Goal: Task Accomplishment & Management: Complete application form

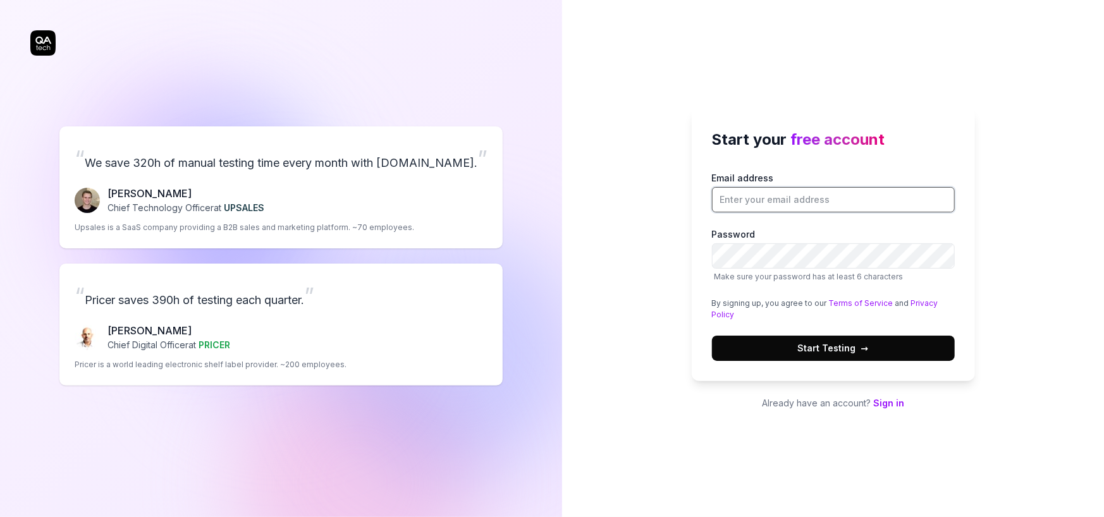
click at [754, 204] on input "Email address" at bounding box center [833, 199] width 243 height 25
type input "[PERSON_NAME][EMAIL_ADDRESS][DOMAIN_NAME]"
click at [820, 344] on span "Start Testing →" at bounding box center [833, 348] width 71 height 13
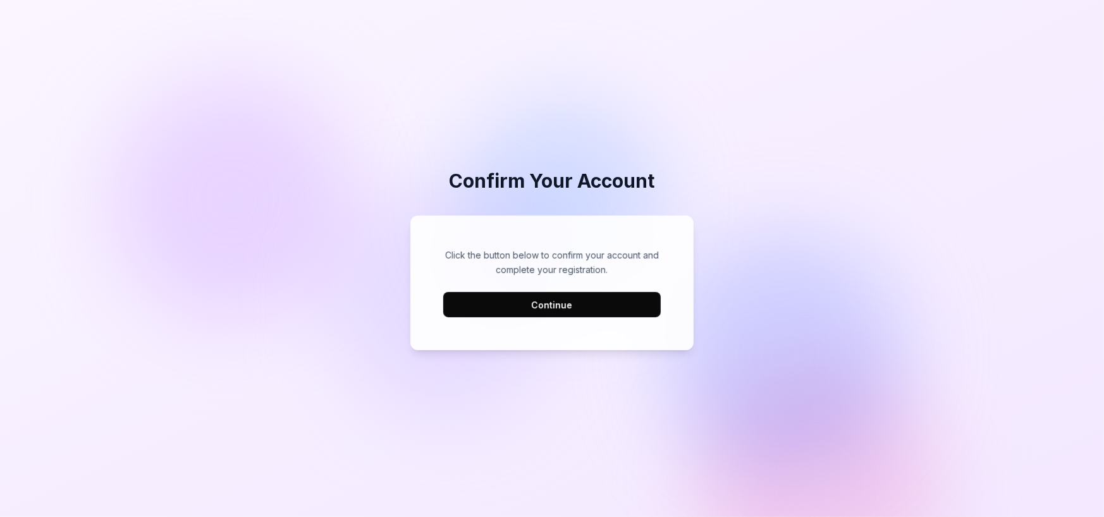
click at [570, 307] on button "Continue" at bounding box center [552, 304] width 218 height 25
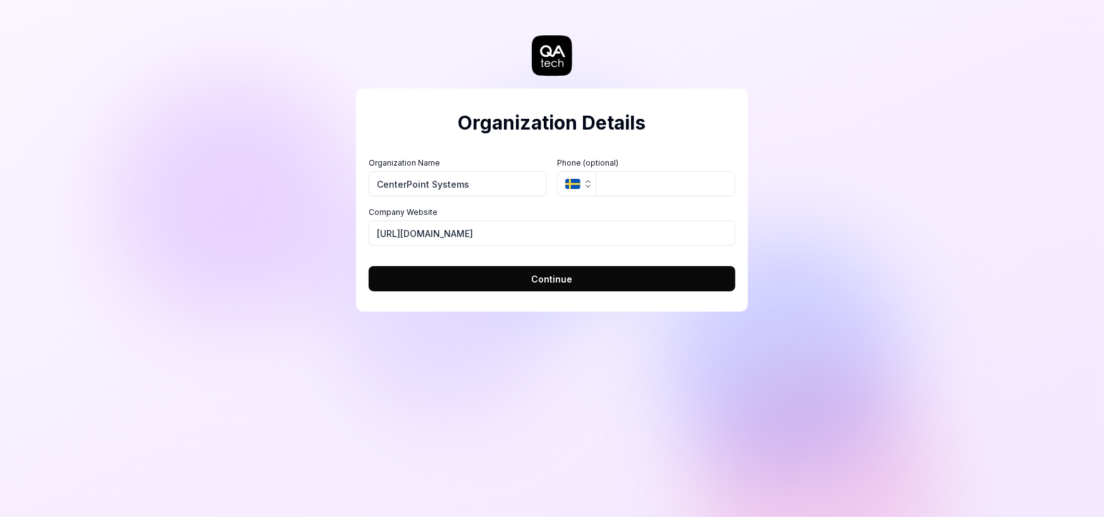
type input "CenterPoint Systems"
click at [586, 185] on icon "button" at bounding box center [588, 184] width 10 height 10
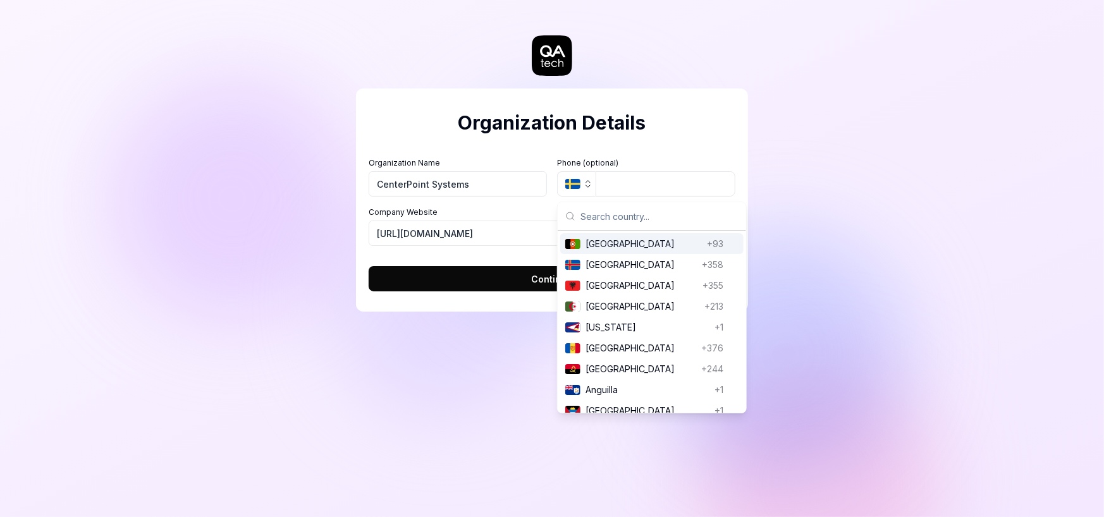
click at [500, 220] on div "Company Website https://balestris.com" at bounding box center [552, 226] width 367 height 39
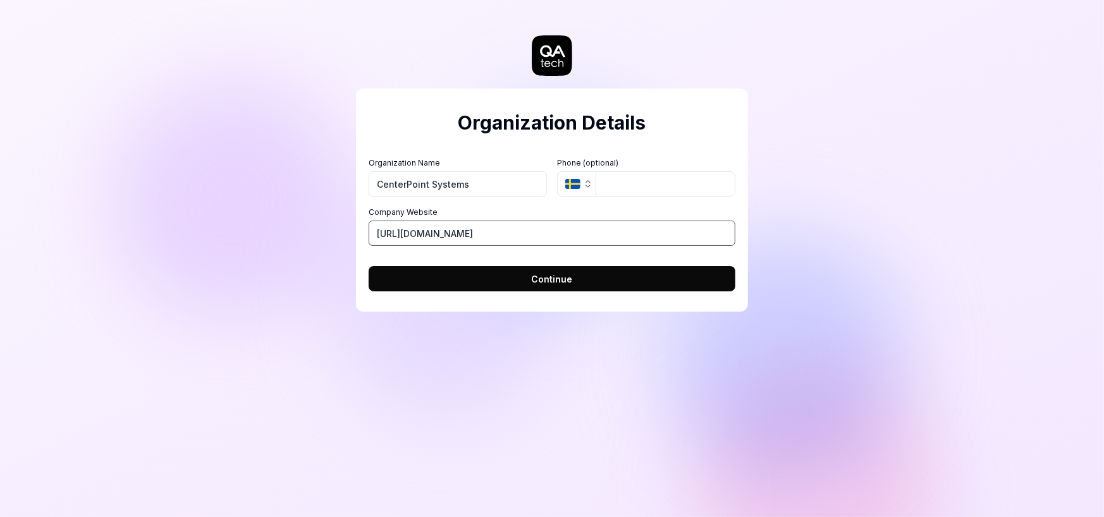
click at [500, 228] on input "https://balestris.com" at bounding box center [552, 233] width 367 height 25
drag, startPoint x: 409, startPoint y: 231, endPoint x: 575, endPoint y: 234, distance: 165.7
click at [575, 234] on input "https://balestris.com" at bounding box center [552, 233] width 367 height 25
type input "https://www.whosaidtrue.com"
click at [550, 280] on span "Continue" at bounding box center [552, 279] width 41 height 13
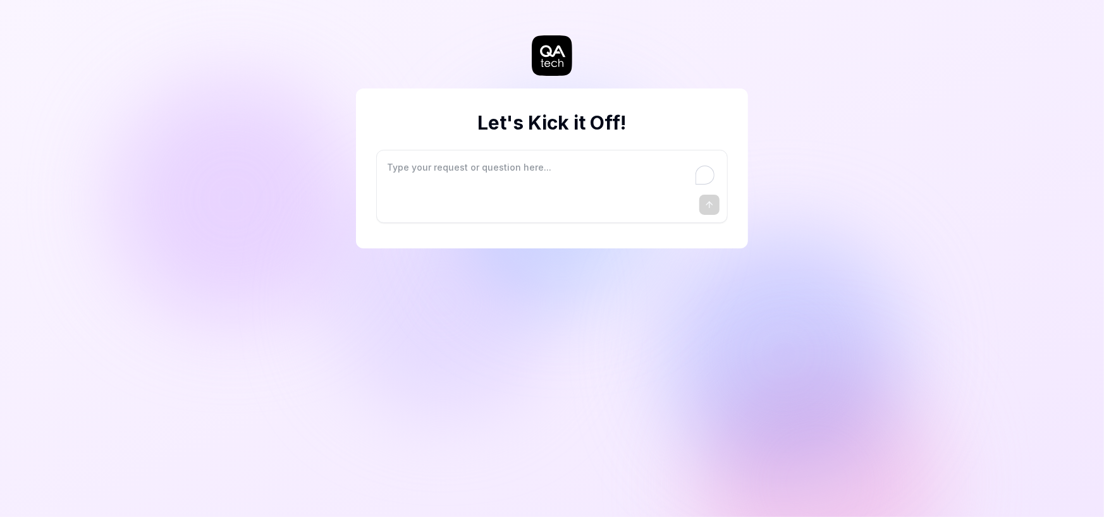
type textarea "*"
type textarea "I"
type textarea "*"
type textarea "I"
type textarea "*"
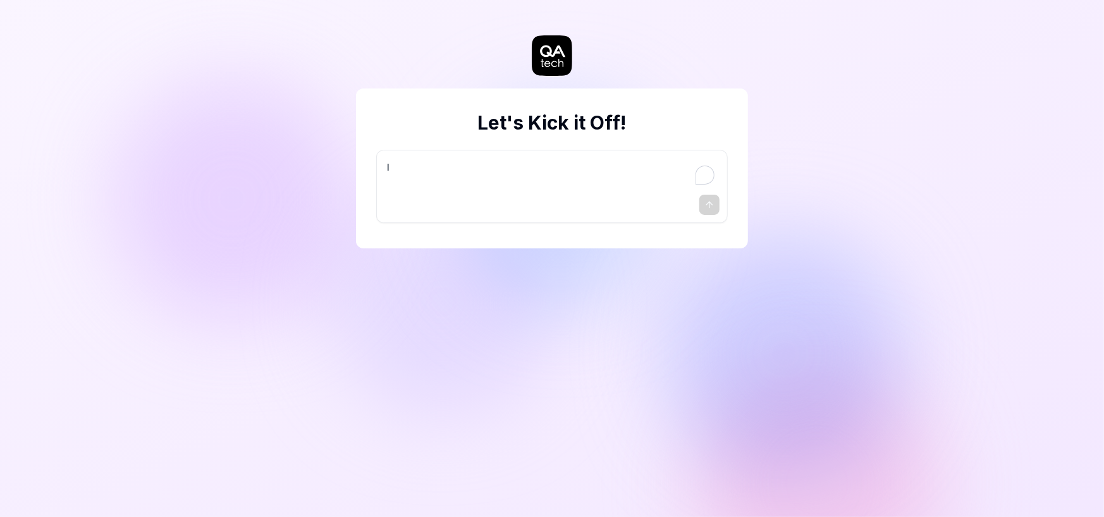
type textarea "I w"
type textarea "*"
type textarea "I wa"
type textarea "*"
type textarea "I wan"
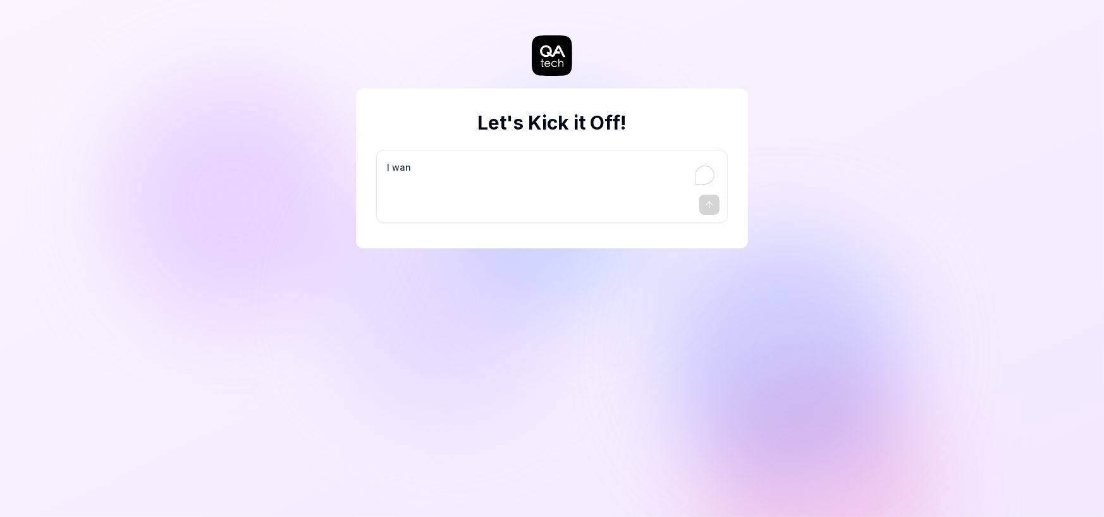
type textarea "*"
type textarea "I want"
type textarea "*"
type textarea "I want"
type textarea "*"
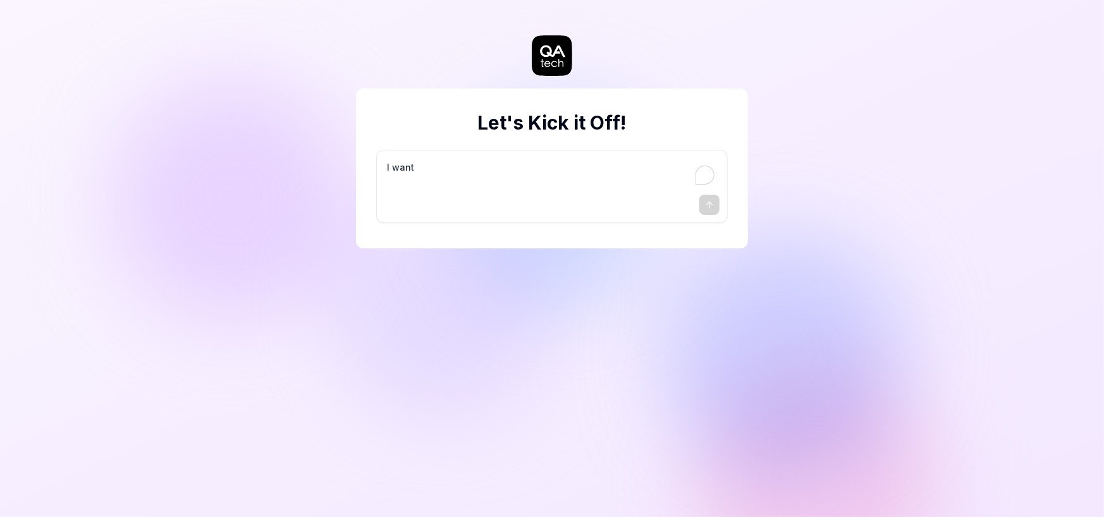
type textarea "I want a"
type textarea "*"
type textarea "I want a"
type textarea "*"
type textarea "I want a g"
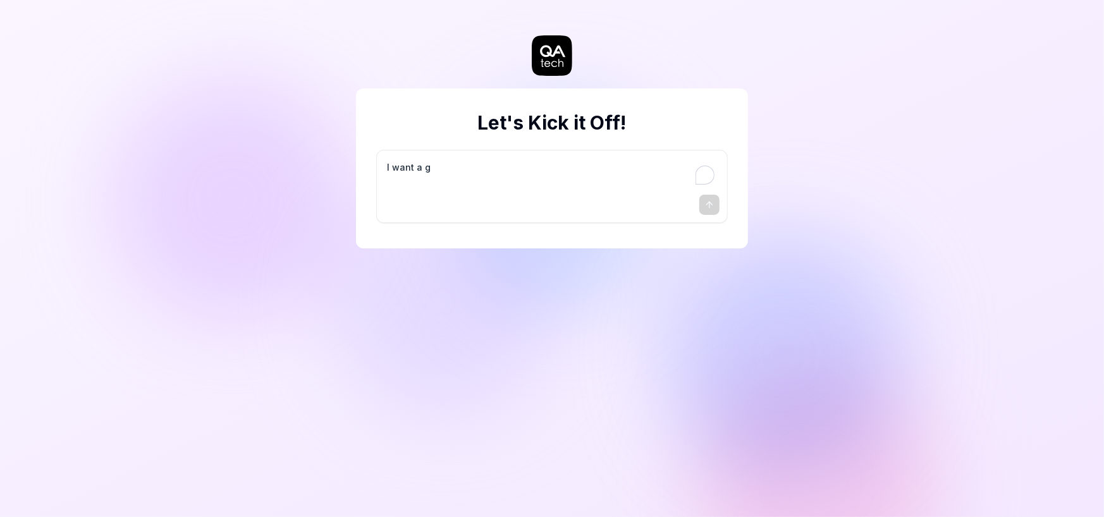
type textarea "*"
type textarea "I want a go"
type textarea "*"
type textarea "I want a goo"
type textarea "*"
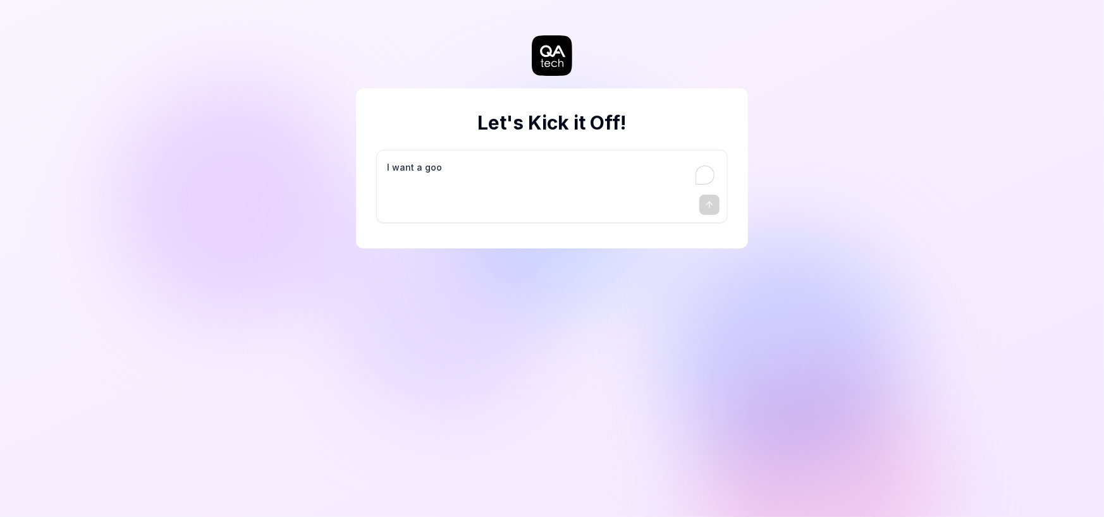
type textarea "I want a good"
type textarea "*"
type textarea "I want a good"
type textarea "*"
type textarea "I want a good t"
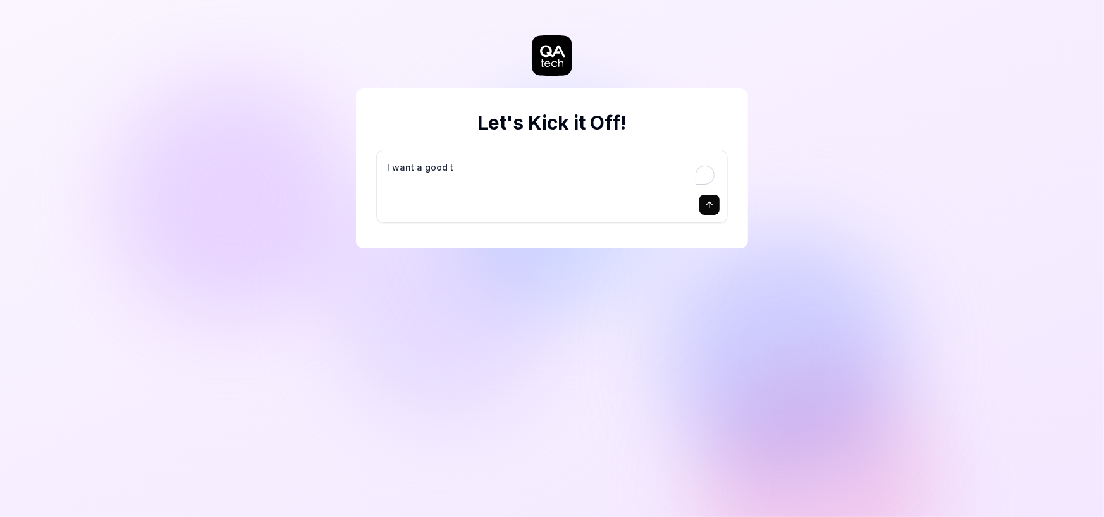
type textarea "*"
type textarea "I want a good te"
type textarea "*"
type textarea "I want a good tes"
type textarea "*"
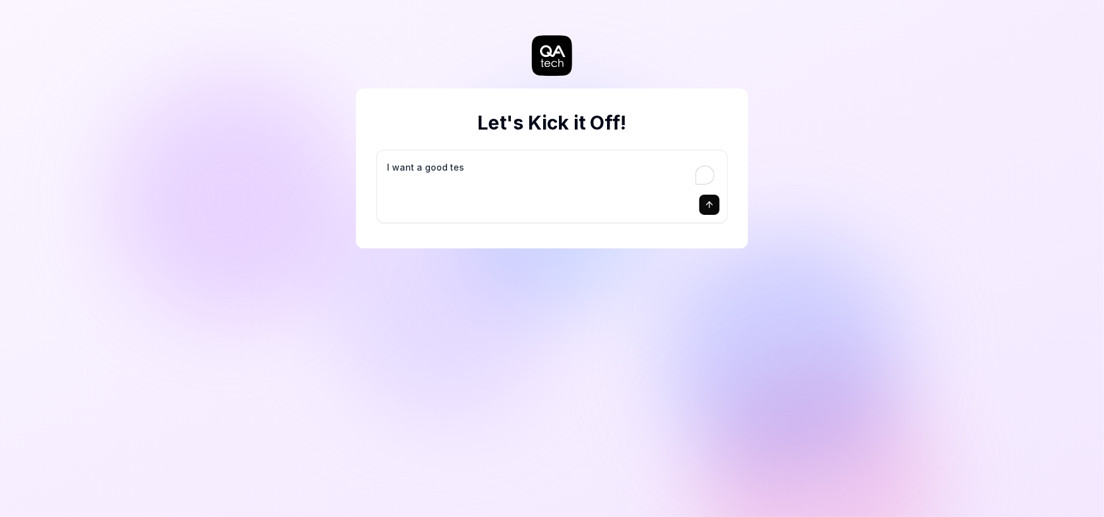
type textarea "I want a good test"
type textarea "*"
type textarea "I want a good test"
type textarea "*"
type textarea "I want a good test s"
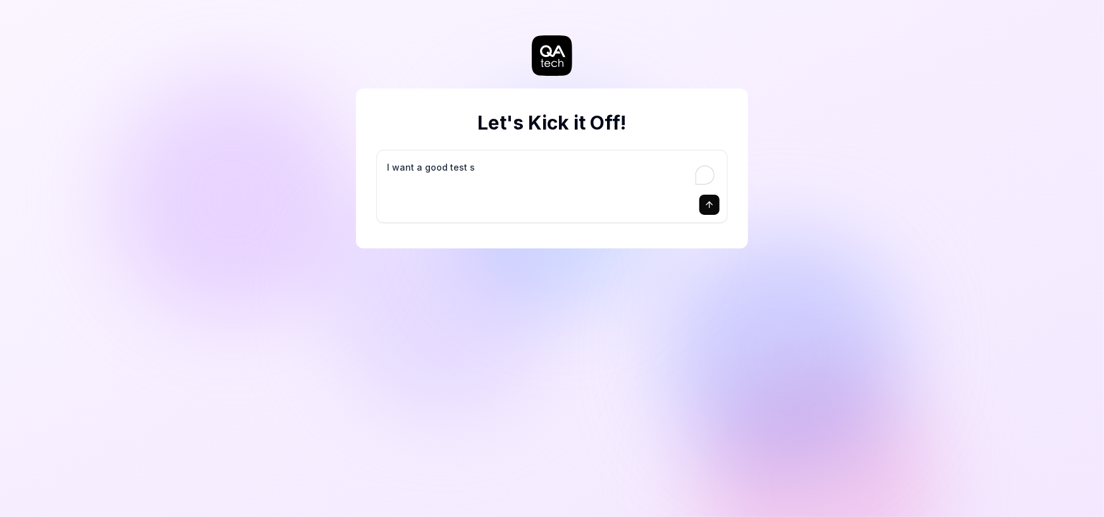
type textarea "*"
type textarea "I want a good test se"
type textarea "*"
type textarea "I want a good test set"
type textarea "*"
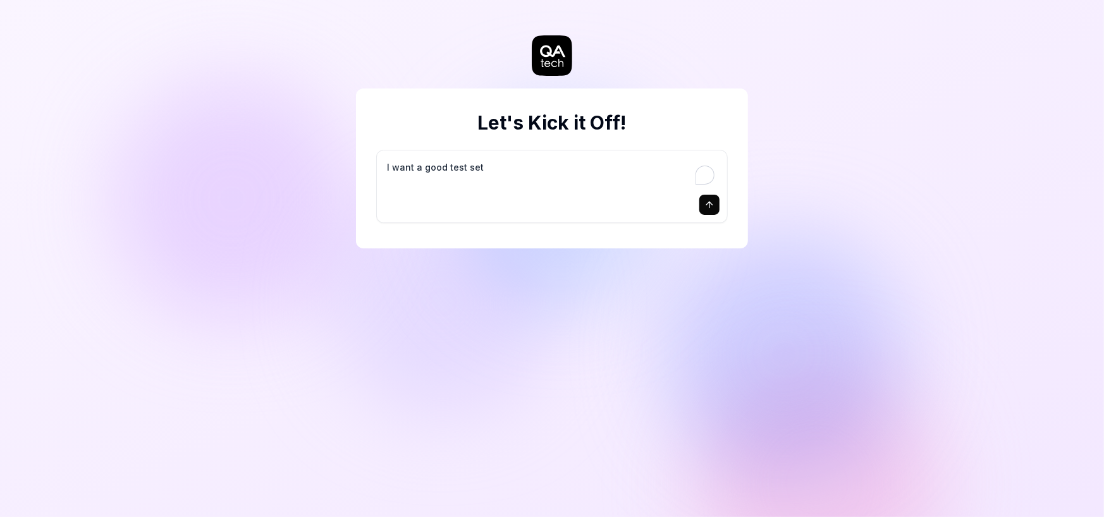
type textarea "I want a good test setu"
type textarea "*"
type textarea "I want a good test setup"
type textarea "*"
type textarea "I want a good test setup"
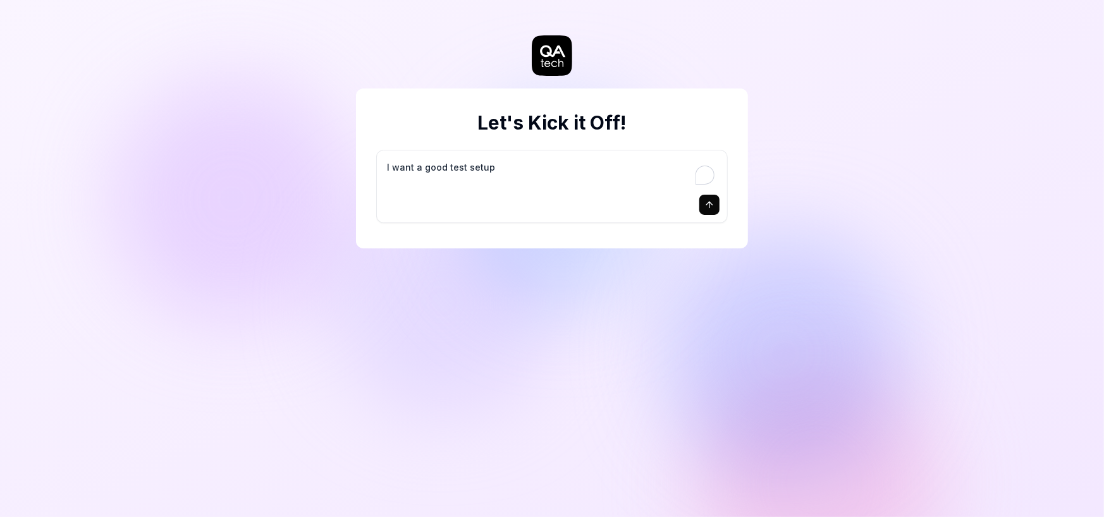
type textarea "*"
type textarea "I want a good test setup f"
type textarea "*"
type textarea "I want a good test setup fo"
type textarea "*"
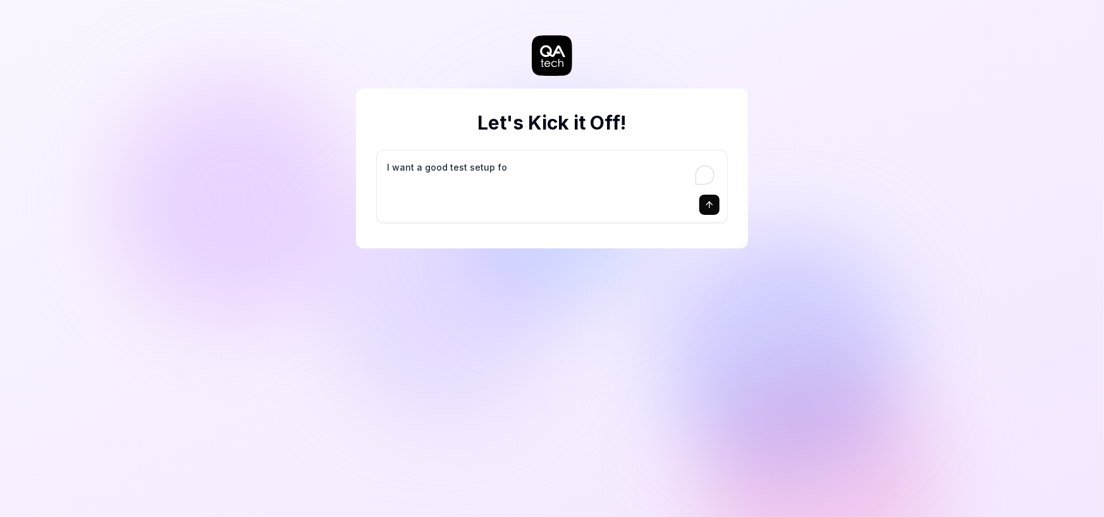
type textarea "I want a good test setup for"
type textarea "*"
type textarea "I want a good test setup for"
type textarea "*"
type textarea "I want a good test setup for m"
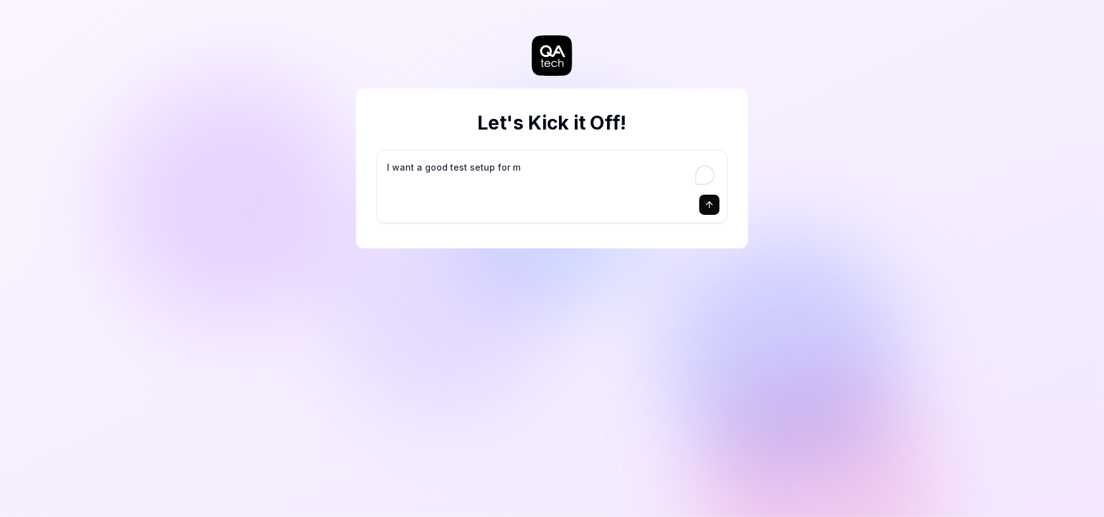
type textarea "*"
type textarea "I want a good test setup for my"
type textarea "*"
type textarea "I want a good test setup for my"
type textarea "*"
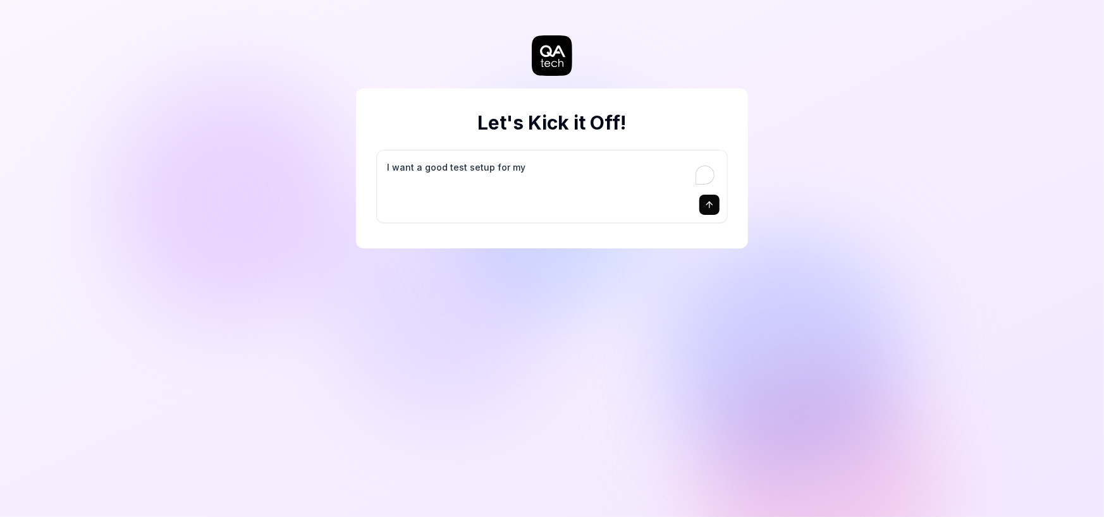
type textarea "I want a good test setup for my s"
type textarea "*"
type textarea "I want a good test setup for my si"
type textarea "*"
type textarea "I want a good test setup for my sit"
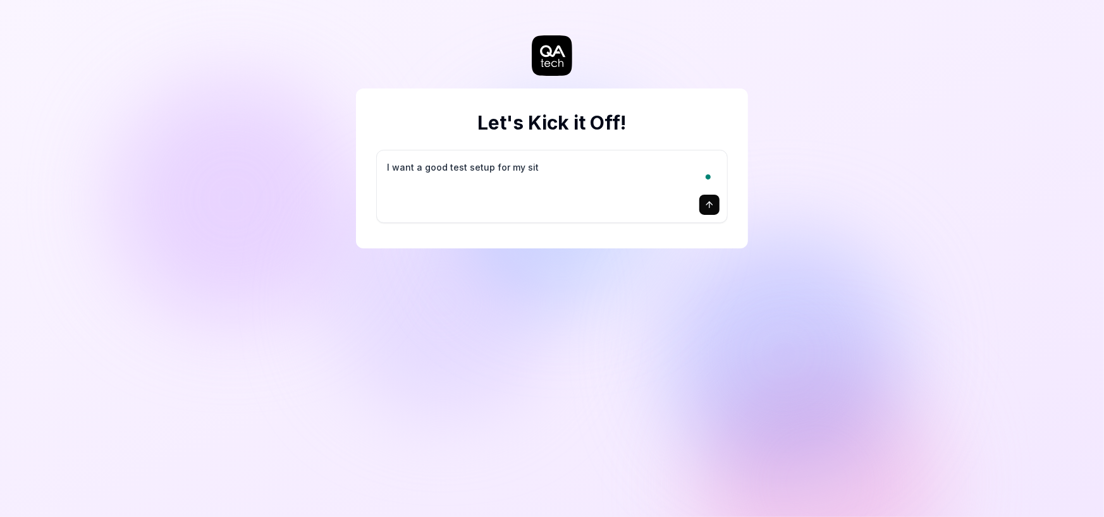
type textarea "*"
type textarea "I want a good test setup for my site"
type textarea "*"
type textarea "I want a good test setup for my site"
type textarea "*"
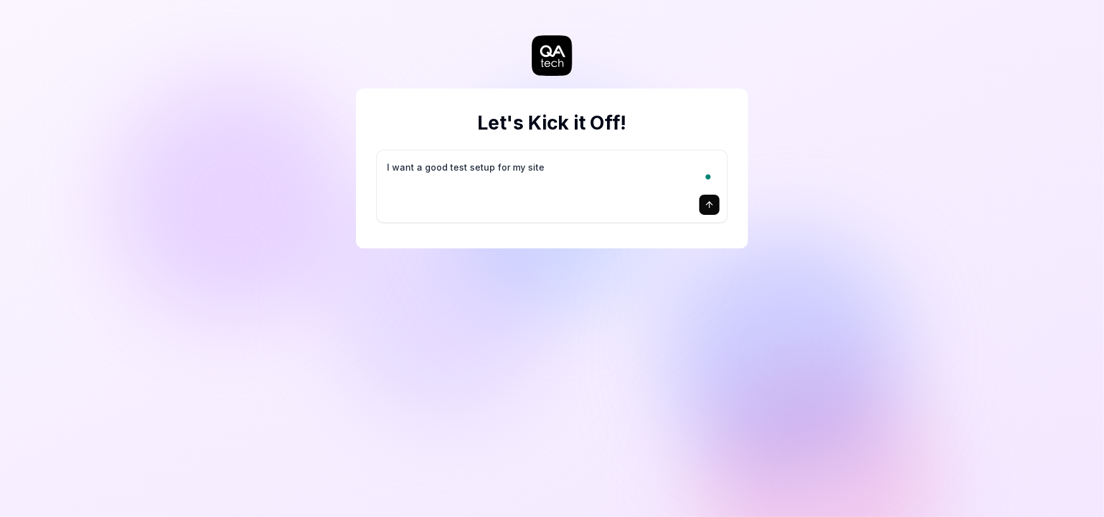
type textarea "I want a good test setup for my site -"
type textarea "*"
type textarea "I want a good test setup for my site -"
type textarea "*"
type textarea "I want a good test setup for my site - h"
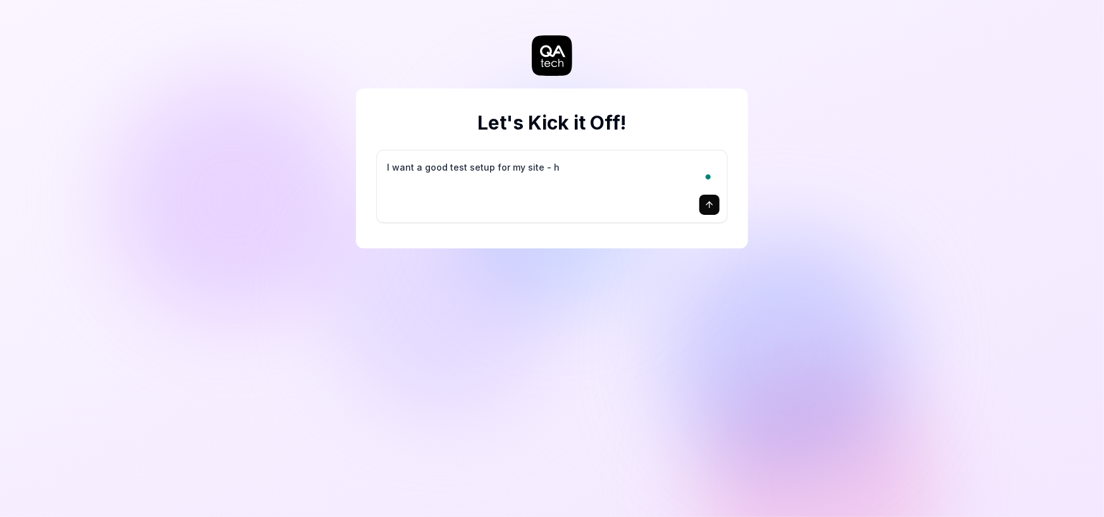
type textarea "*"
type textarea "I want a good test setup for my site - he"
type textarea "*"
type textarea "I want a good test setup for my site - hel"
type textarea "*"
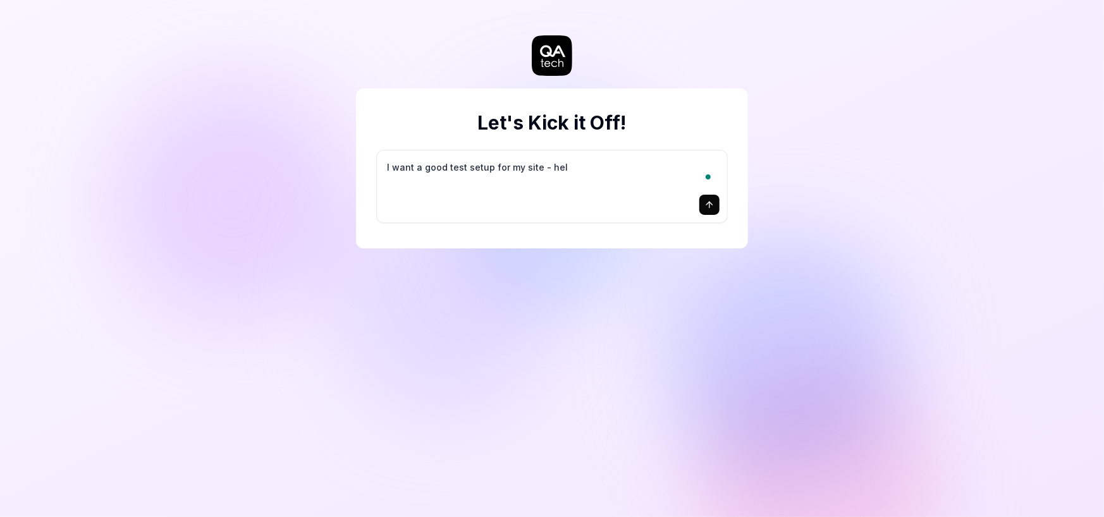
type textarea "I want a good test setup for my site - help"
type textarea "*"
type textarea "I want a good test setup for my site - help"
type textarea "*"
type textarea "I want a good test setup for my site - help m"
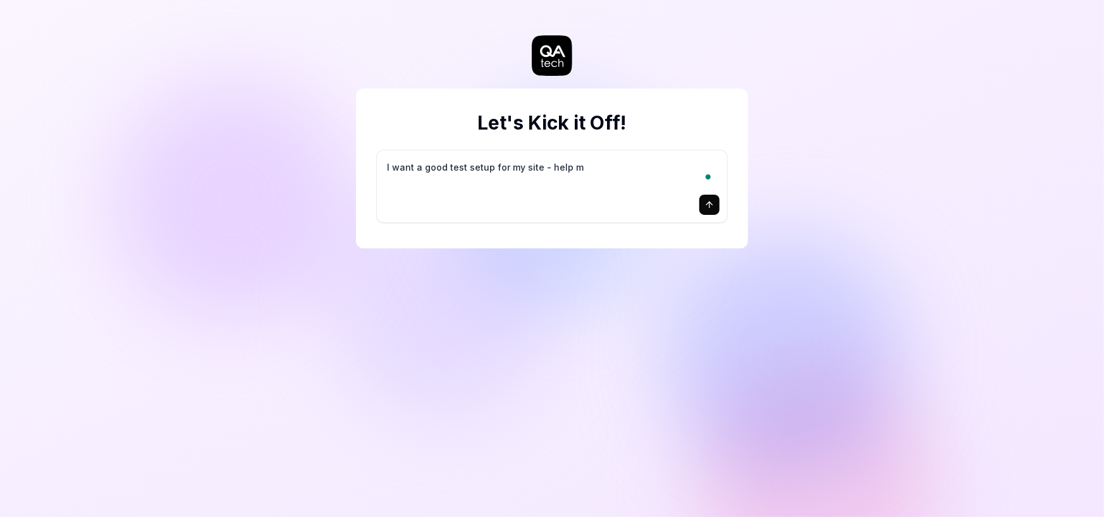
type textarea "*"
type textarea "I want a good test setup for my site - help me"
type textarea "*"
type textarea "I want a good test setup for my site - help me"
type textarea "*"
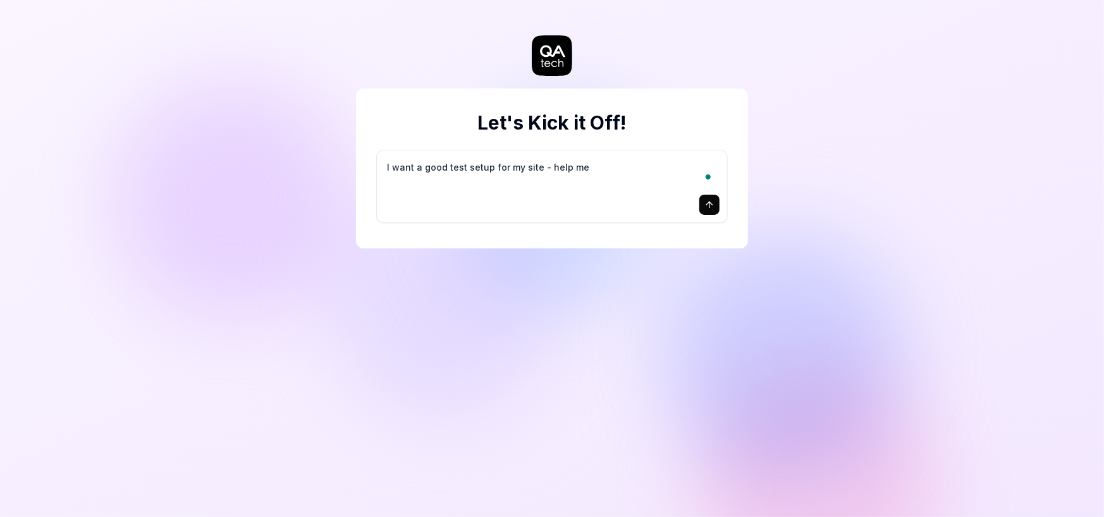
type textarea "I want a good test setup for my site - help me c"
type textarea "*"
type textarea "I want a good test setup for my site - help me cr"
type textarea "*"
type textarea "I want a good test setup for my site - help me cre"
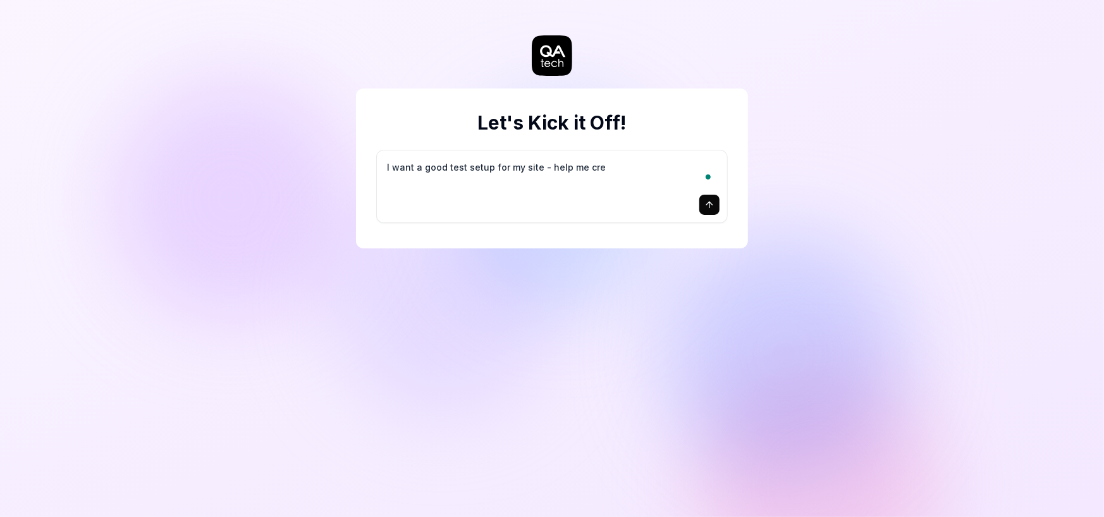
type textarea "*"
type textarea "I want a good test setup for my site - help me crea"
type textarea "*"
type textarea "I want a good test setup for my site - help me creat"
type textarea "*"
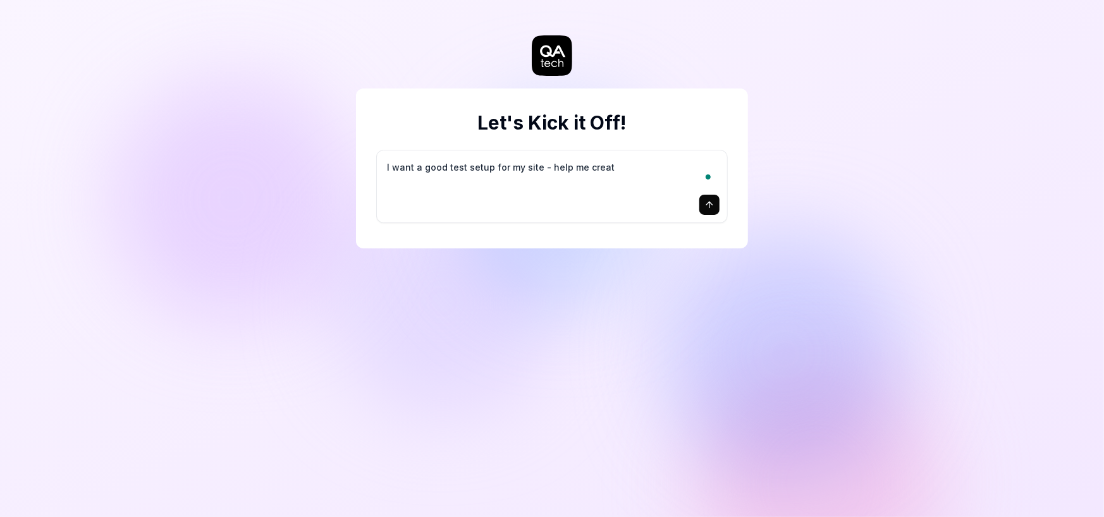
type textarea "I want a good test setup for my site - help me create"
type textarea "*"
type textarea "I want a good test setup for my site - help me create"
type textarea "*"
type textarea "I want a good test setup for my site - help me create t"
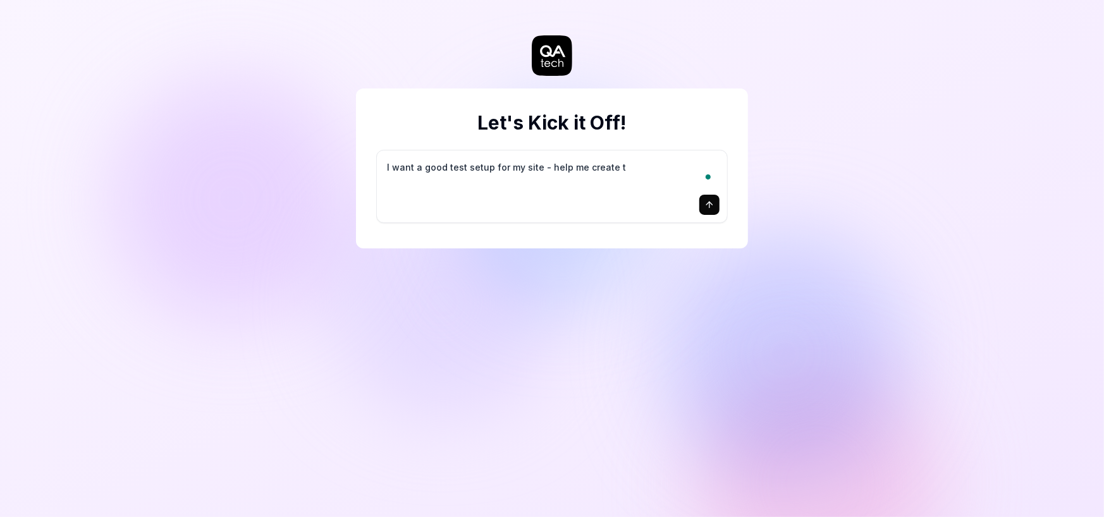
type textarea "*"
type textarea "I want a good test setup for my site - help me create th"
type textarea "*"
type textarea "I want a good test setup for my site - help me create the"
type textarea "*"
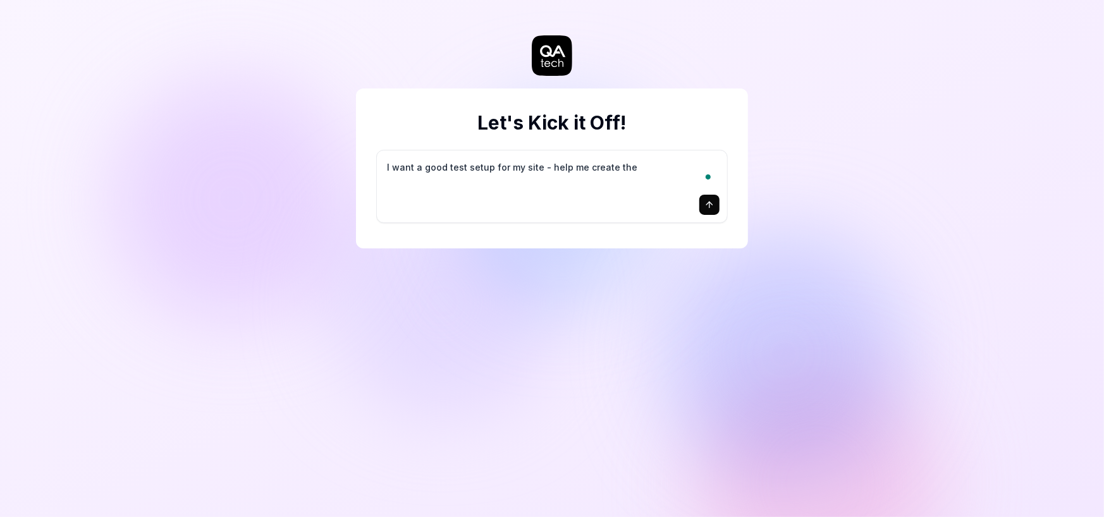
type textarea "I want a good test setup for my site - help me create the"
type textarea "*"
type textarea "I want a good test setup for my site - help me create the f"
type textarea "*"
type textarea "I want a good test setup for my site - help me create the fi"
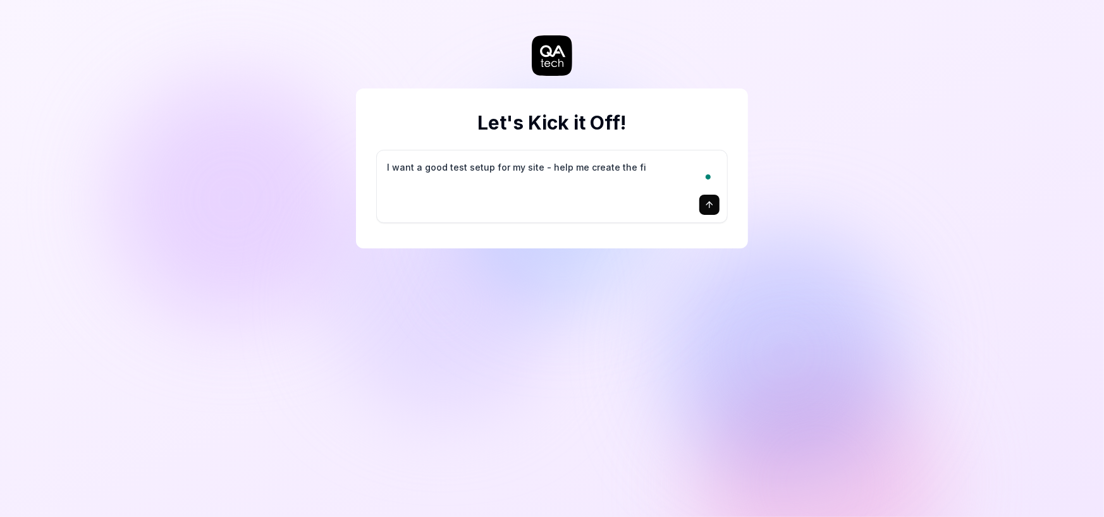
type textarea "*"
type textarea "I want a good test setup for my site - help me create the fir"
type textarea "*"
type textarea "I want a good test setup for my site - help me create the firs"
type textarea "*"
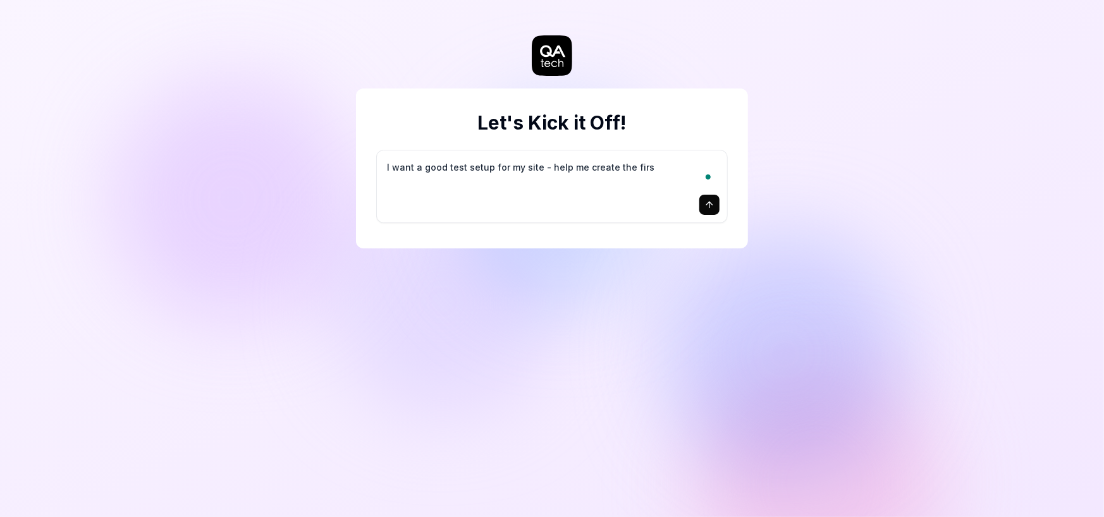
type textarea "I want a good test setup for my site - help me create the first"
type textarea "*"
type textarea "I want a good test setup for my site - help me create the first"
type textarea "*"
type textarea "I want a good test setup for my site - help me create the first 3"
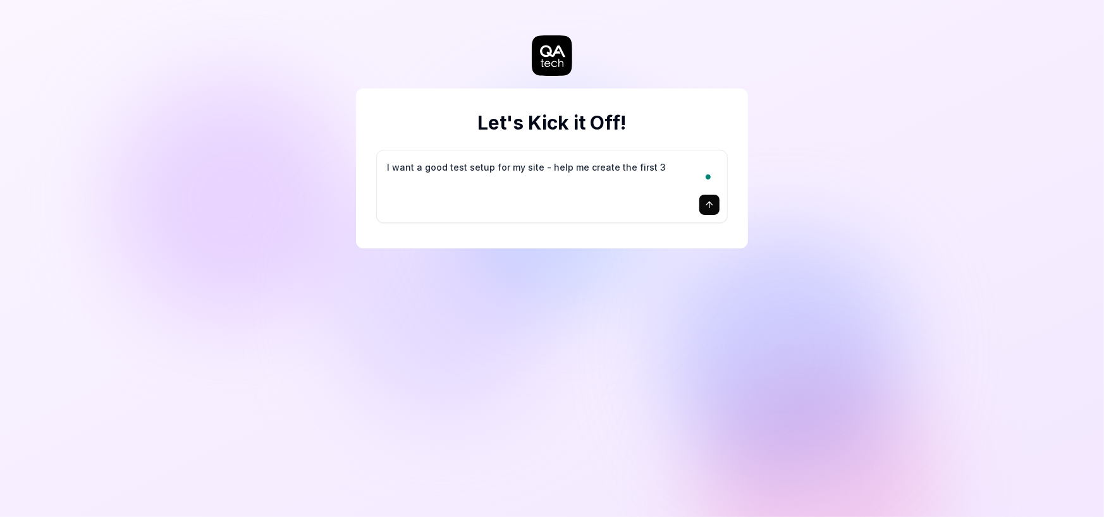
type textarea "*"
type textarea "I want a good test setup for my site - help me create the first 3-"
type textarea "*"
type textarea "I want a good test setup for my site - help me create the first 3-5"
type textarea "*"
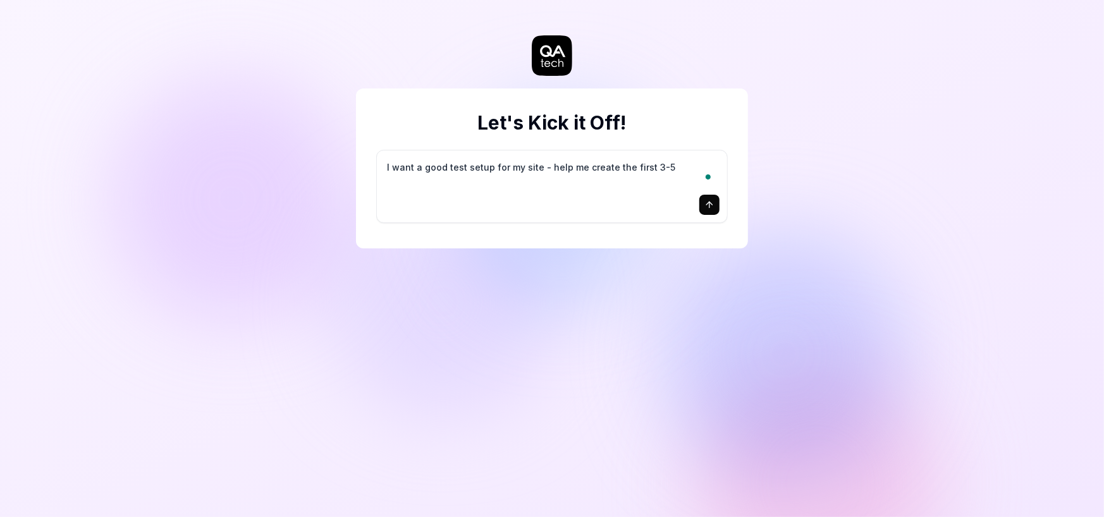
type textarea "I want a good test setup for my site - help me create the first 3-5"
type textarea "*"
type textarea "I want a good test setup for my site - help me create the first 3-5 t"
type textarea "*"
type textarea "I want a good test setup for my site - help me create the first 3-5 te"
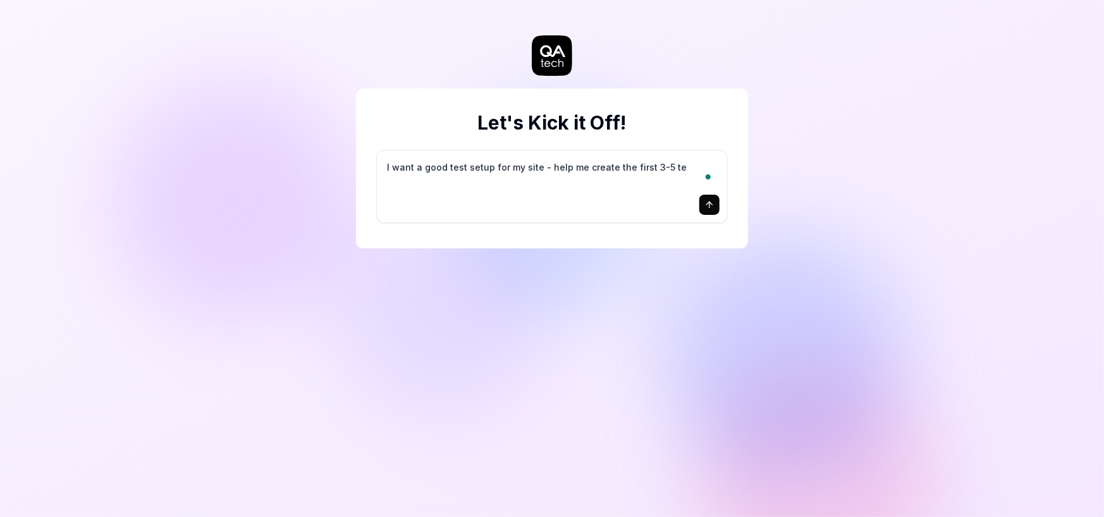
type textarea "*"
type textarea "I want a good test setup for my site - help me create the first 3-5 tes"
type textarea "*"
type textarea "I want a good test setup for my site - help me create the first 3-5 test"
type textarea "*"
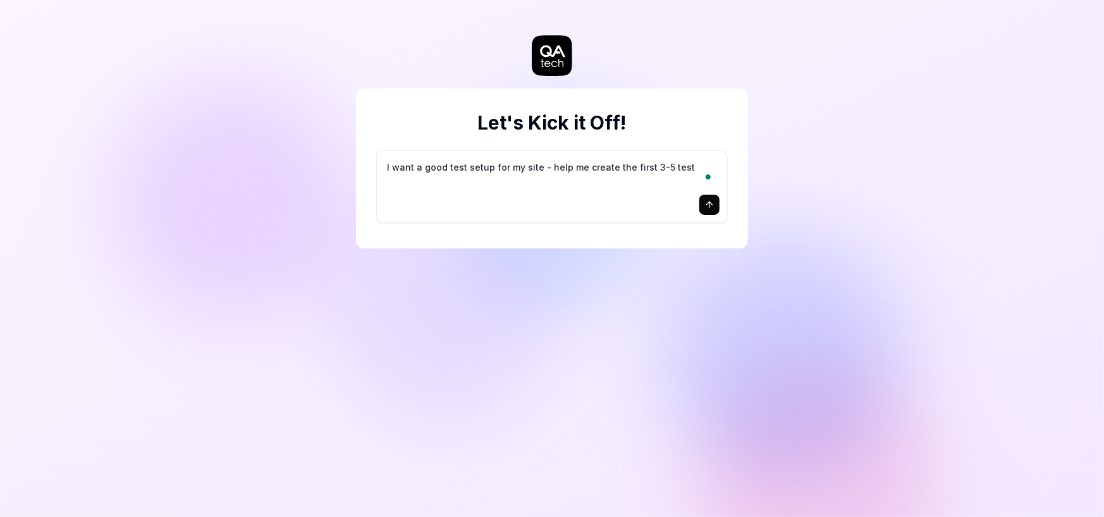
type textarea "I want a good test setup for my site - help me create the first 3-5 test"
type textarea "*"
type textarea "I want a good test setup for my site - help me create the first 3-5 test c"
type textarea "*"
type textarea "I want a good test setup for my site - help me create the first 3-5 test ca"
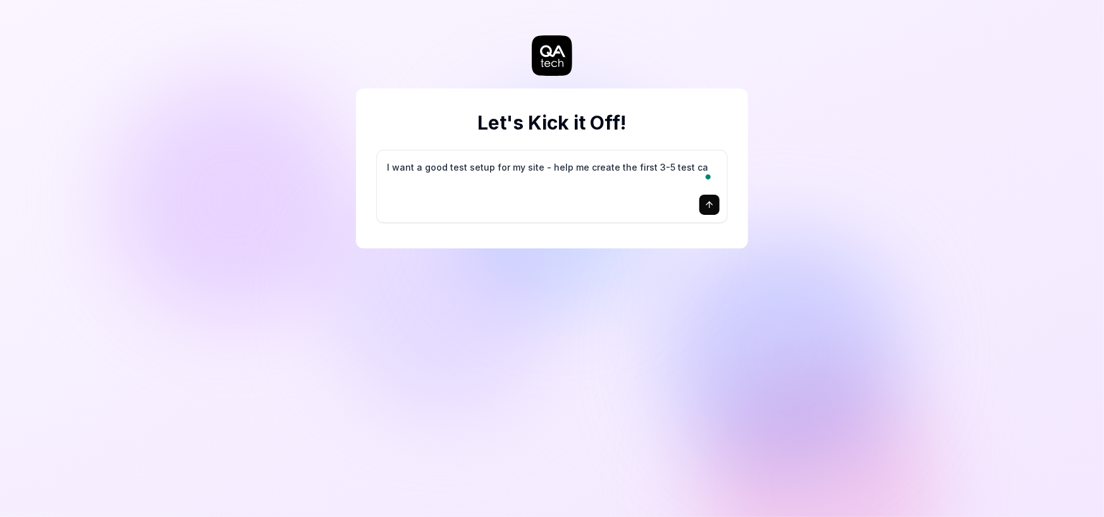
type textarea "*"
type textarea "I want a good test setup for my site - help me create the first 3-5 test cas"
type textarea "*"
type textarea "I want a good test setup for my site - help me create the first 3-5 test case"
type textarea "*"
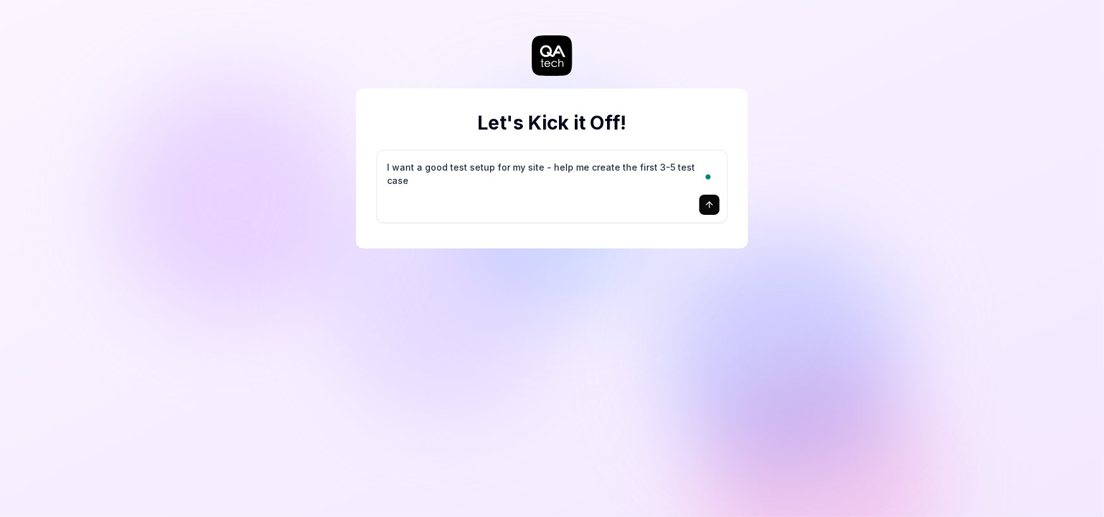
type textarea "I want a good test setup for my site - help me create the first 3-5 test cases"
click at [712, 201] on icon "submit" at bounding box center [710, 205] width 10 height 10
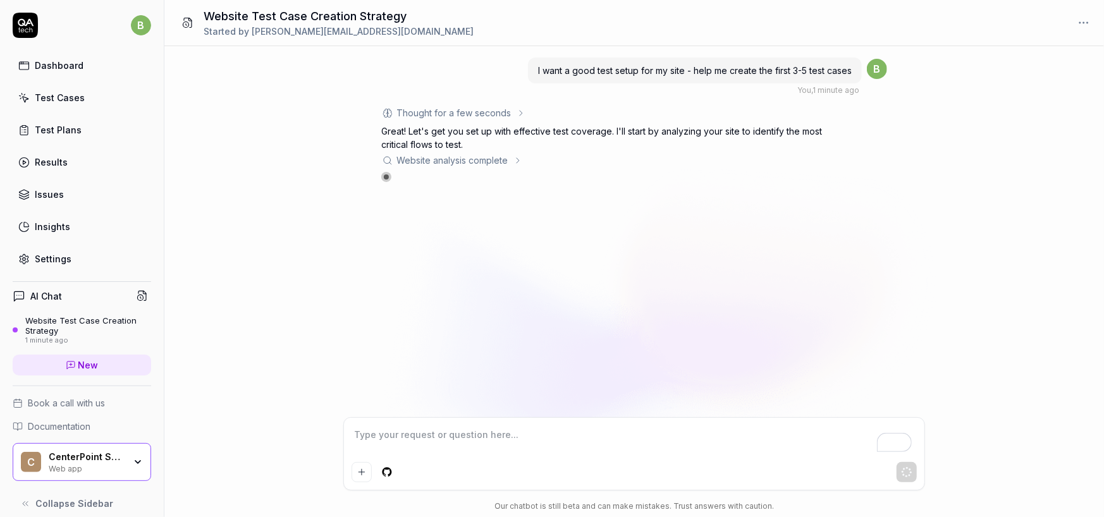
type textarea "*"
